Goal: Check status: Check status

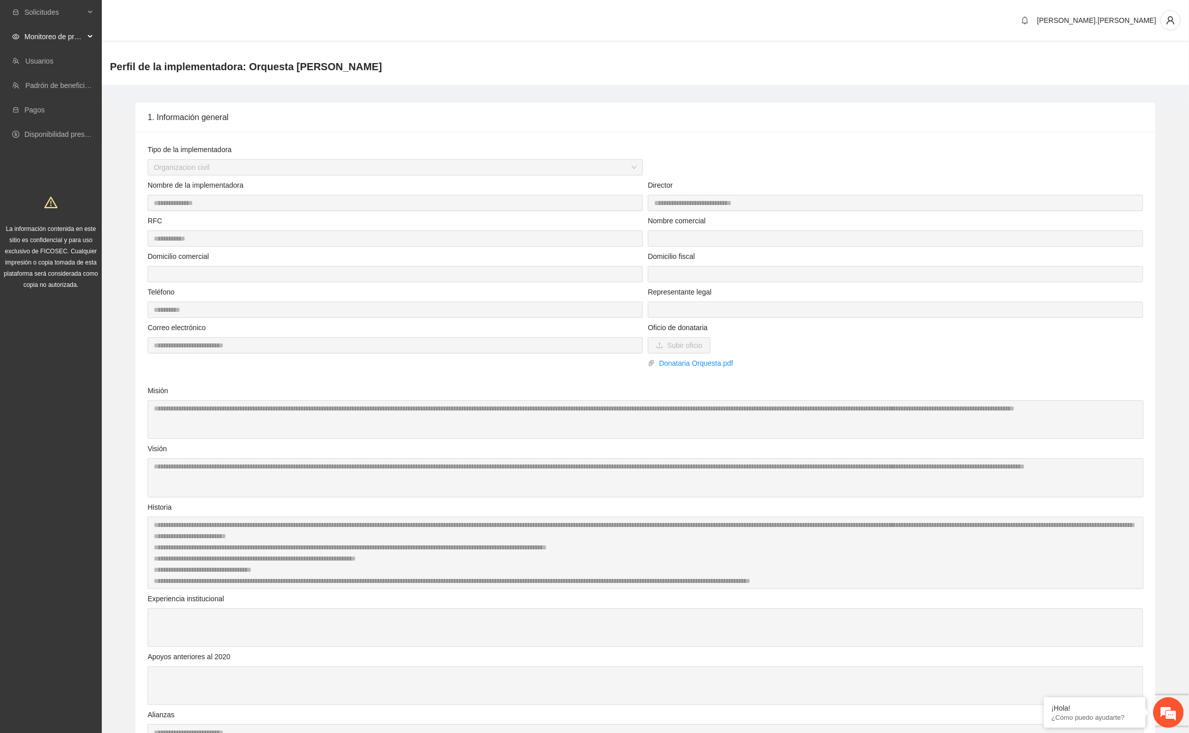
click at [68, 34] on span "Monitoreo de proyectos" at bounding box center [54, 36] width 60 height 20
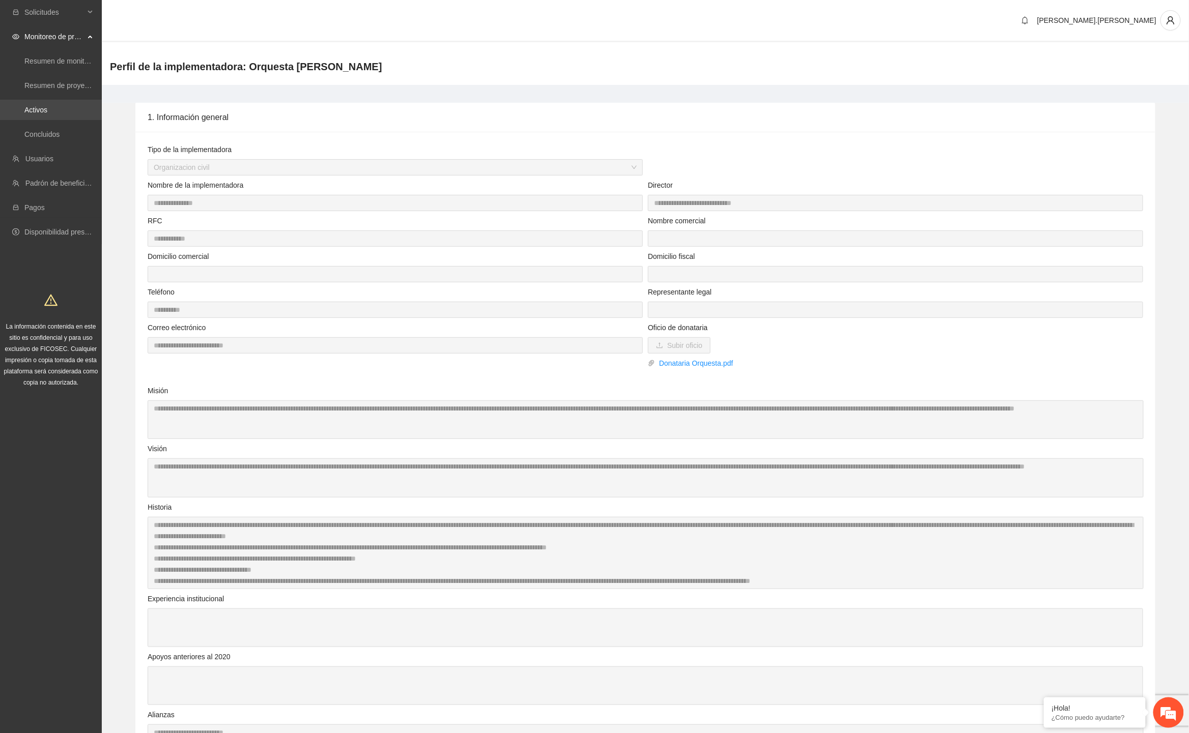
click at [47, 109] on link "Activos" at bounding box center [35, 110] width 23 height 8
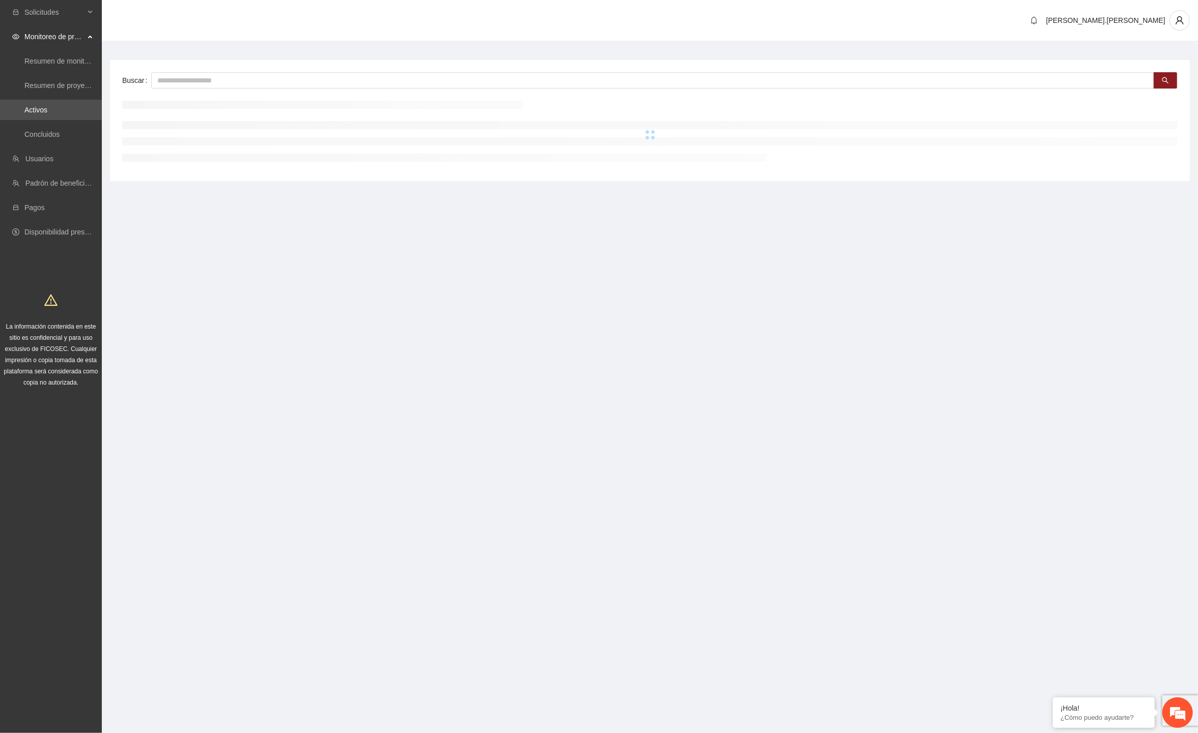
click at [292, 63] on div "Buscar" at bounding box center [650, 120] width 1080 height 121
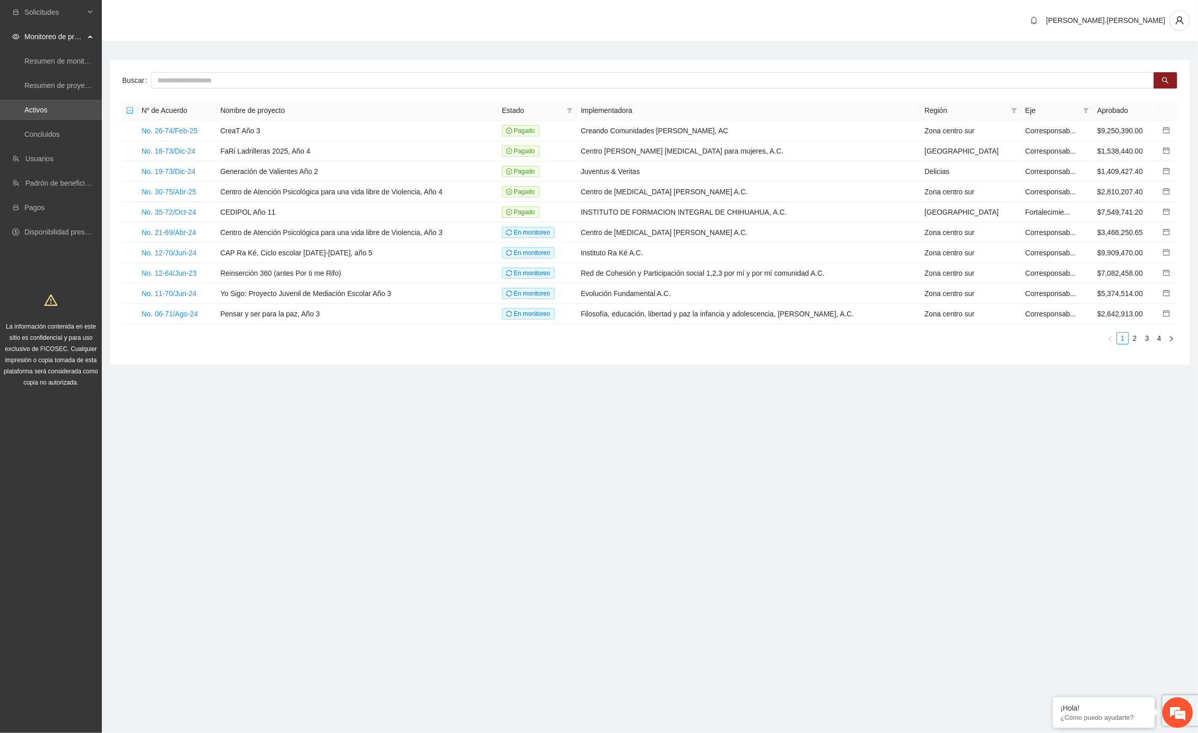
click at [289, 69] on div "Buscar Nº de Acuerdo Nombre de proyecto Estado Implementadora Región Eje Aproba…" at bounding box center [650, 212] width 1080 height 305
click at [288, 74] on input "text" at bounding box center [652, 80] width 1003 height 16
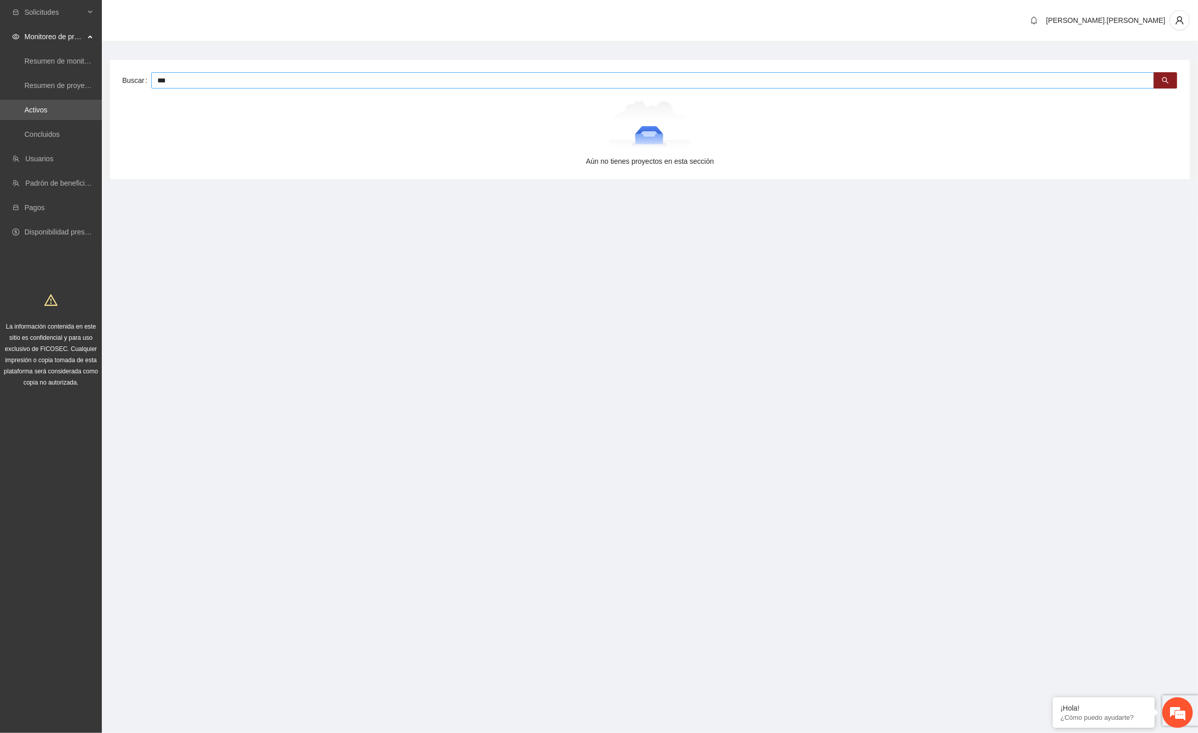
click at [288, 74] on input "***" at bounding box center [652, 80] width 1003 height 16
type input "*"
type input "**********"
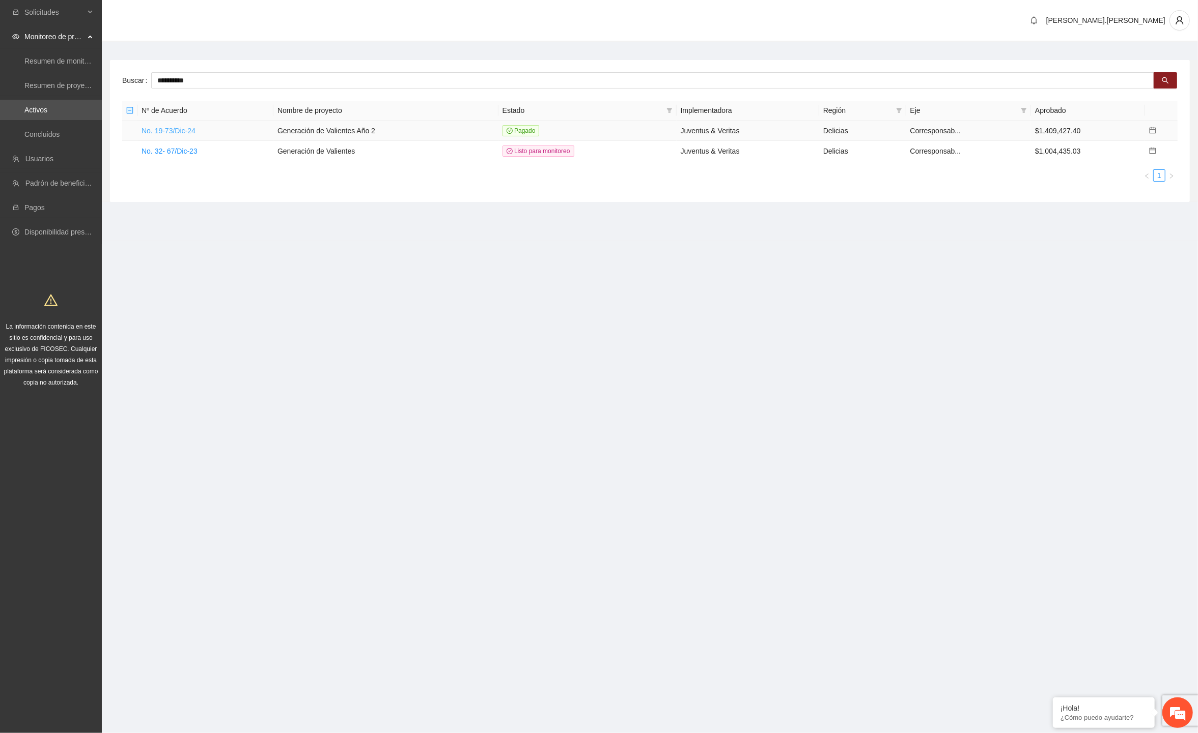
click at [184, 133] on link "No. 19-73/Dic-24" at bounding box center [168, 131] width 54 height 8
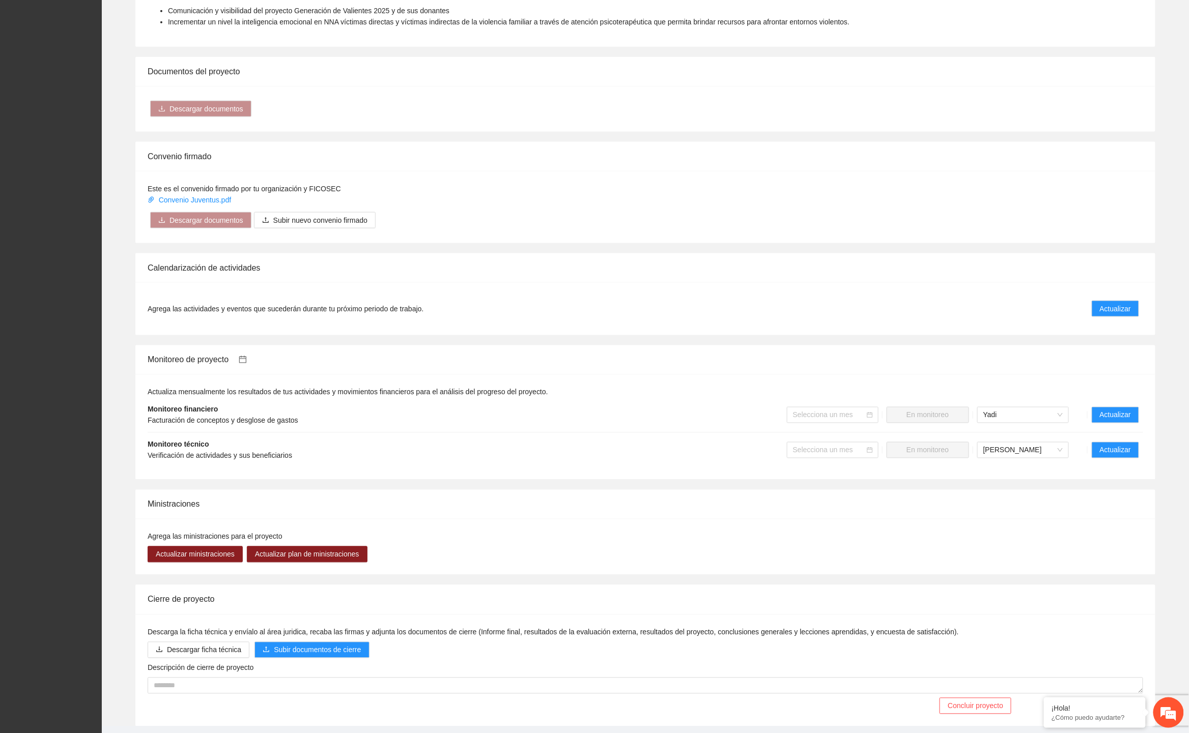
scroll to position [603, 0]
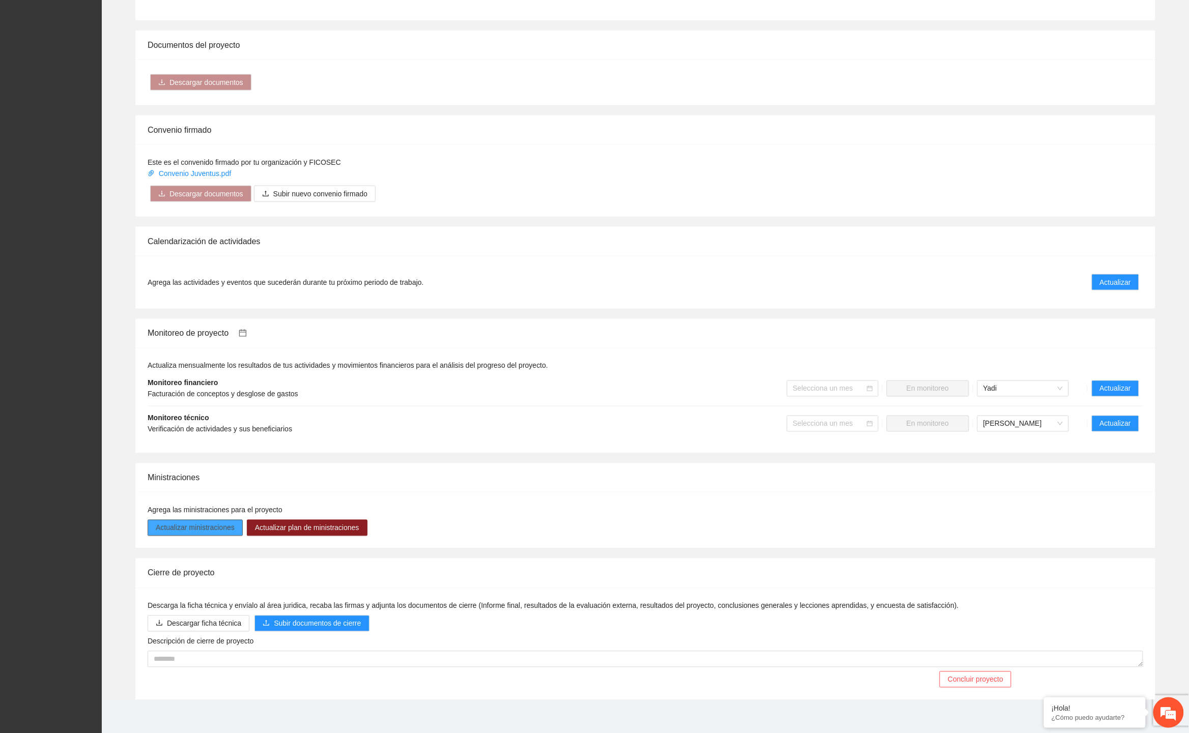
click at [231, 530] on span "Actualizar ministraciones" at bounding box center [195, 528] width 79 height 11
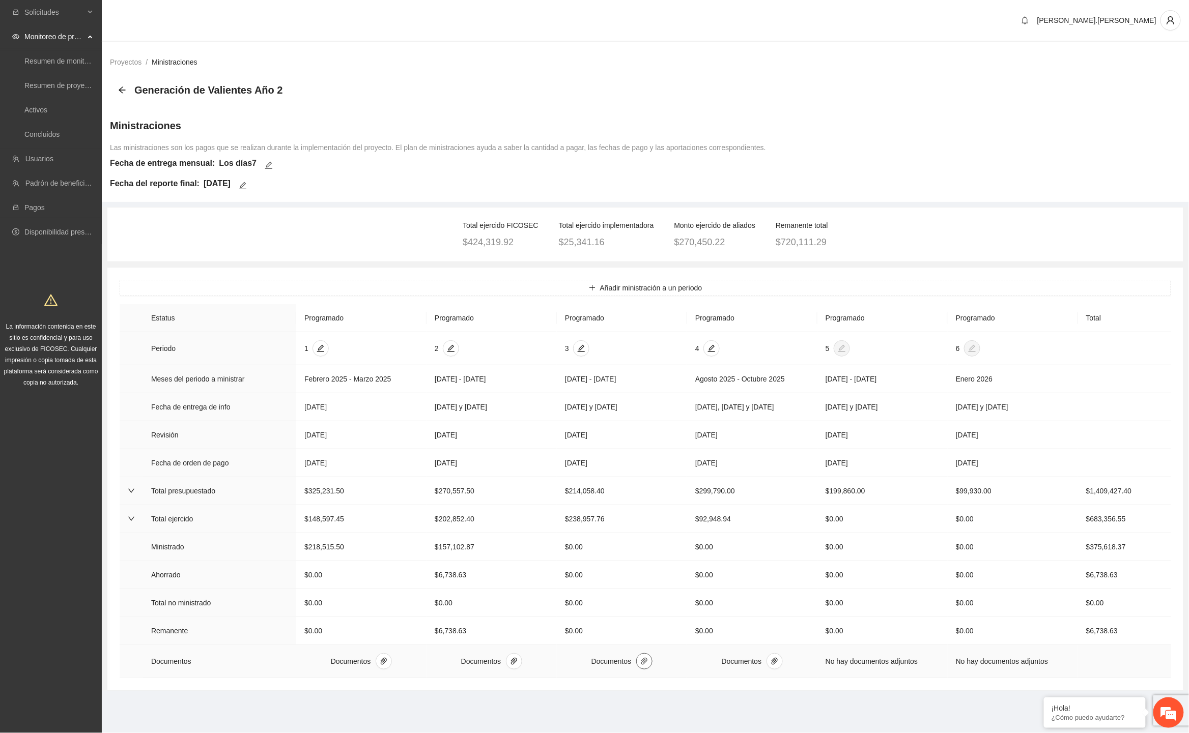
click at [642, 670] on button "button" at bounding box center [644, 662] width 16 height 16
click at [770, 666] on span "paper-clip" at bounding box center [774, 662] width 15 height 8
click at [722, 678] on td "Documentos" at bounding box center [752, 661] width 130 height 33
